Goal: Information Seeking & Learning: Learn about a topic

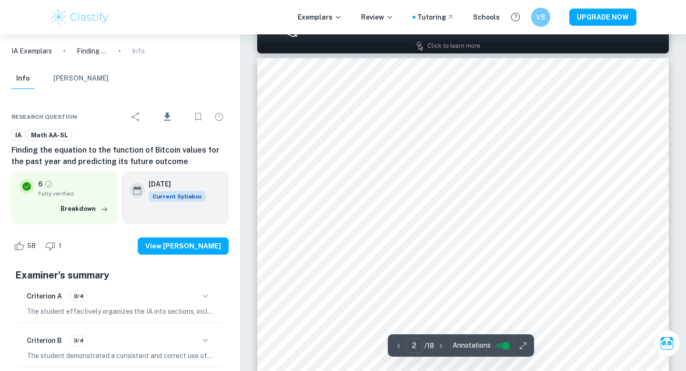
scroll to position [658, 0]
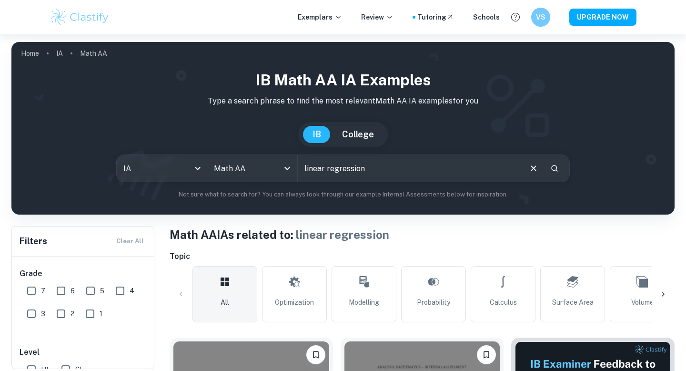
click at [370, 174] on input "linear regression" at bounding box center [409, 168] width 223 height 27
type input "cooking"
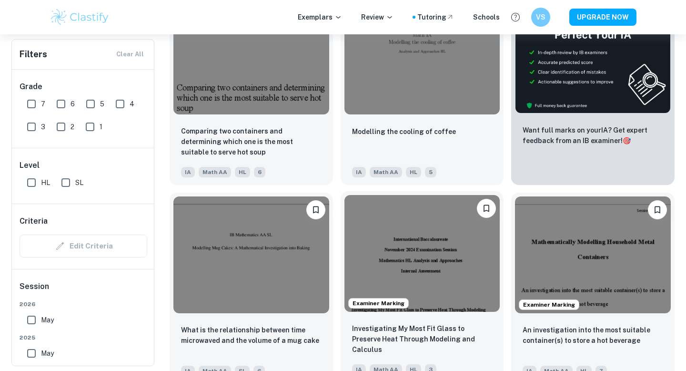
scroll to position [461, 0]
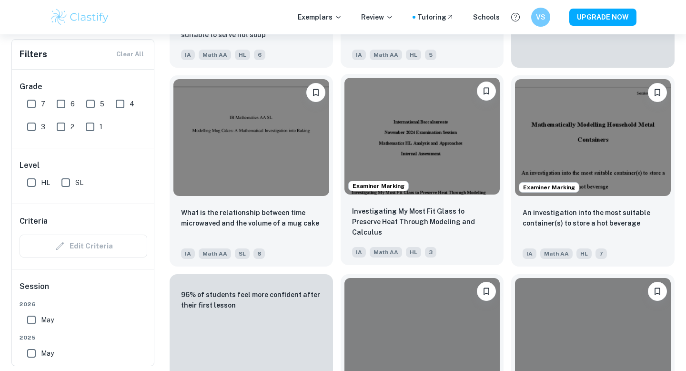
click at [414, 91] on img at bounding box center [423, 136] width 156 height 117
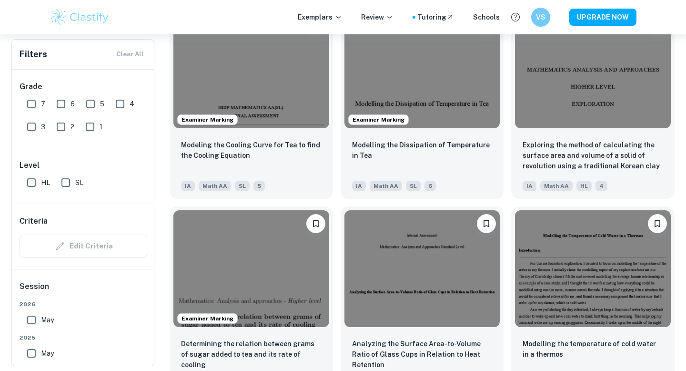
scroll to position [1143, 0]
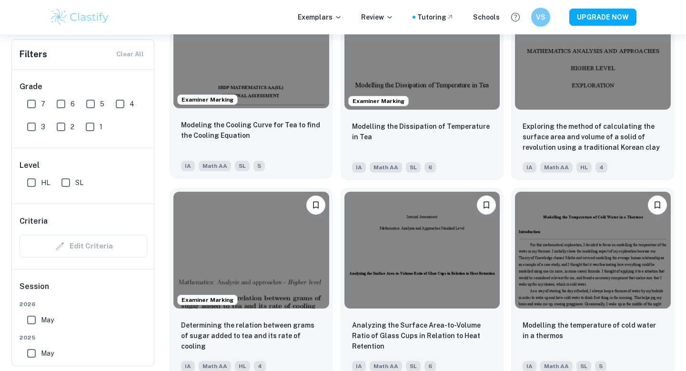
click at [288, 151] on div "Modeling the Cooling Curve for Tea to find the Cooling Equation" at bounding box center [251, 136] width 141 height 32
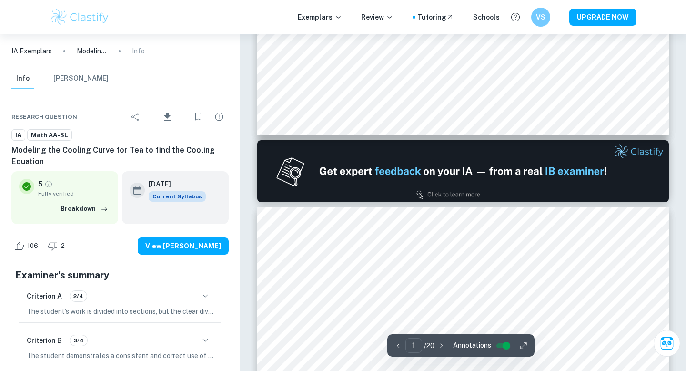
type input "2"
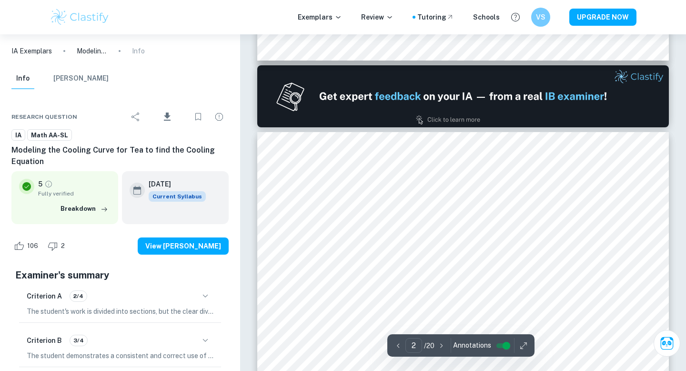
click at [350, 283] on div at bounding box center [469, 275] width 303 height 23
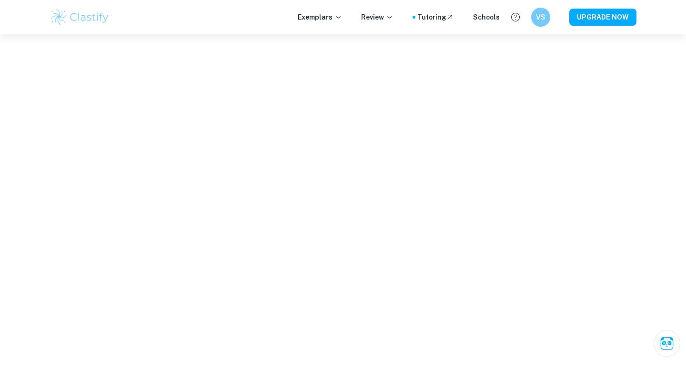
scroll to position [121, 0]
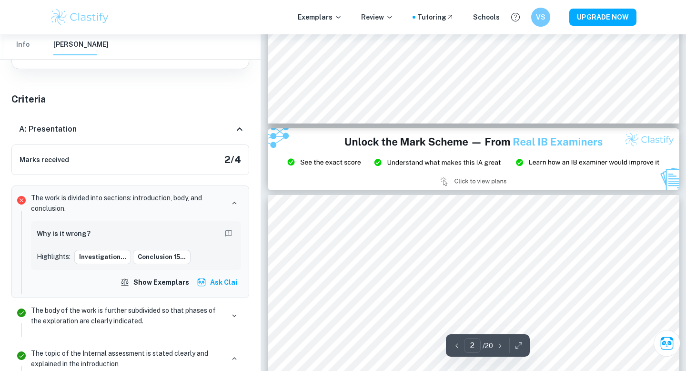
type input "3"
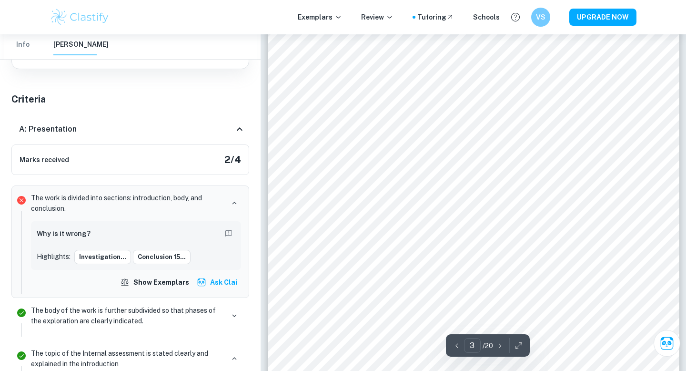
scroll to position [1207, 0]
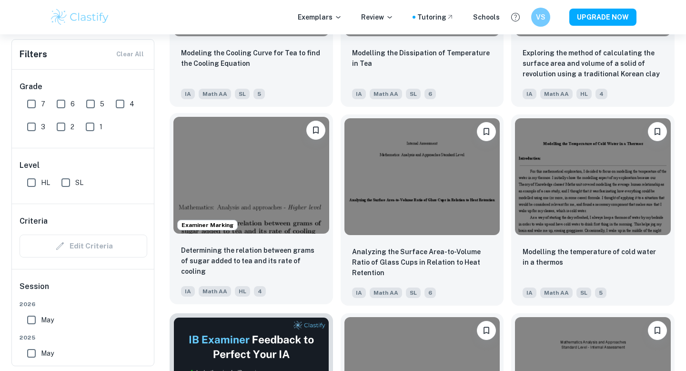
scroll to position [1221, 0]
